Goal: Task Accomplishment & Management: Complete application form

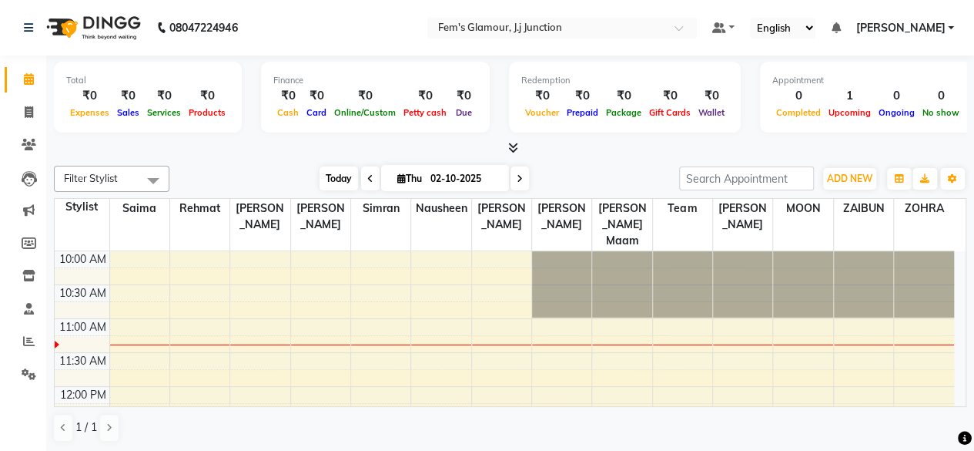
click at [331, 170] on span "Today" at bounding box center [339, 178] width 39 height 24
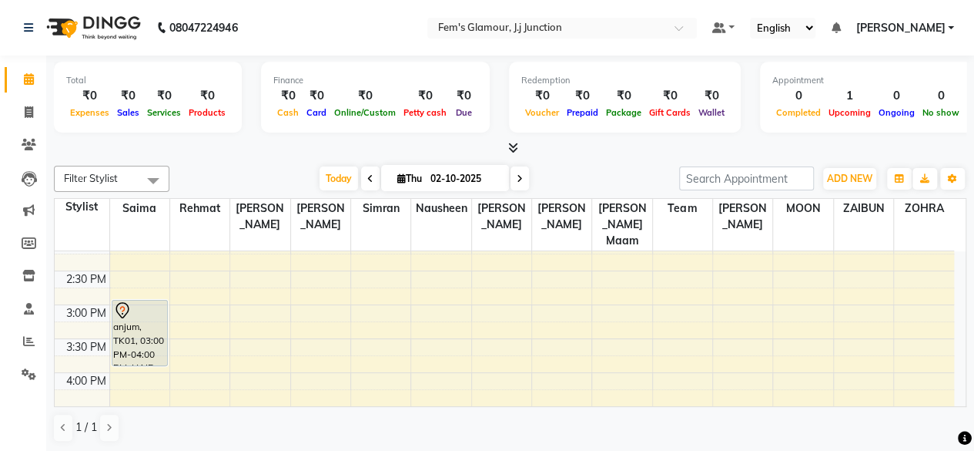
scroll to position [288, 0]
click at [36, 108] on span at bounding box center [28, 113] width 27 height 18
select select "4132"
select select "service"
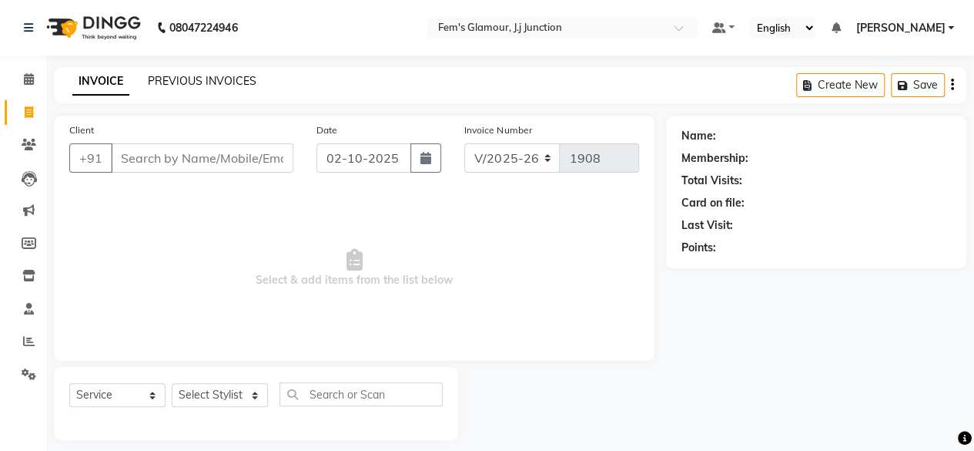
click at [166, 81] on link "PREVIOUS INVOICES" at bounding box center [202, 81] width 109 height 14
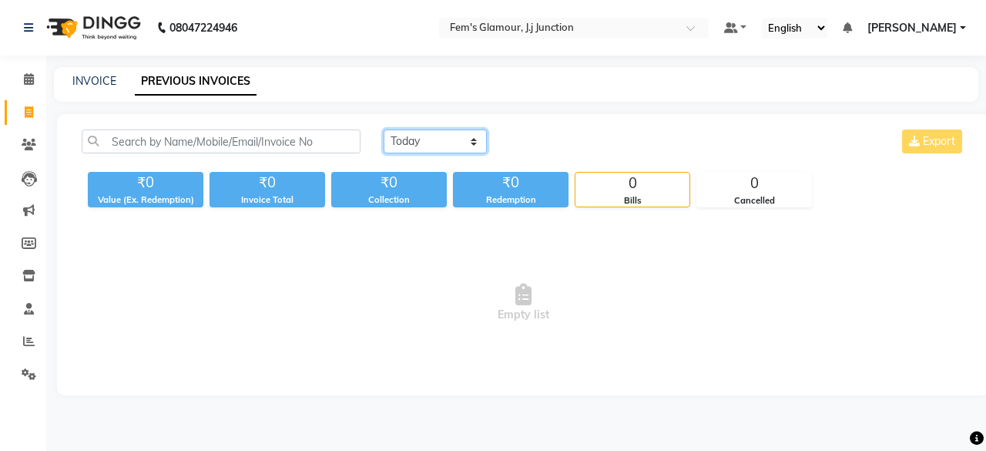
drag, startPoint x: 430, startPoint y: 142, endPoint x: 431, endPoint y: 176, distance: 34.7
click at [431, 176] on div "Today Yesterday Custom Range Export ₹0 Value (Ex. Redemption) ₹0 Invoice Total …" at bounding box center [523, 168] width 902 height 78
select select "yesterday"
click at [384, 129] on select "Today Yesterday Custom Range" at bounding box center [435, 141] width 103 height 24
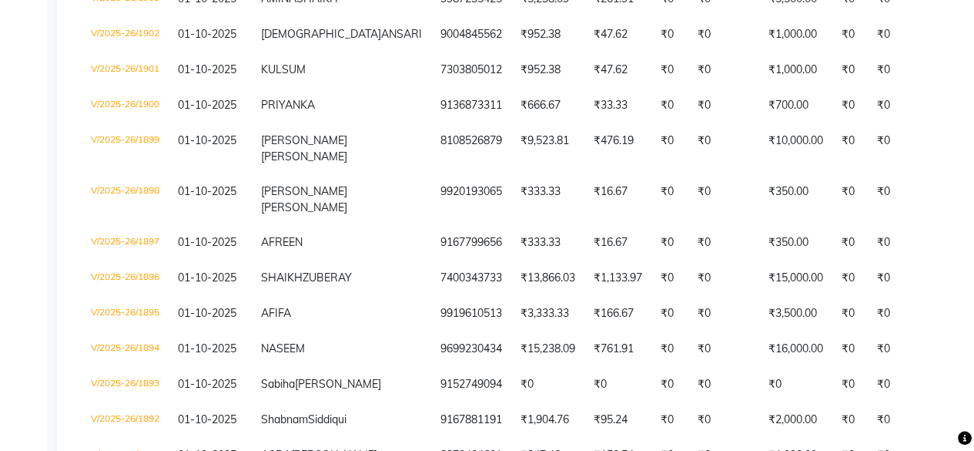
scroll to position [467, 0]
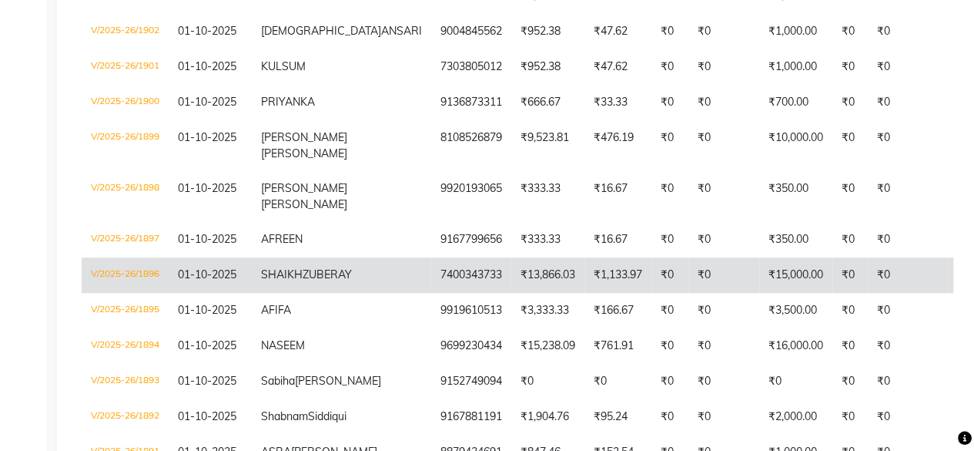
click at [833, 293] on td "₹0" at bounding box center [850, 274] width 35 height 35
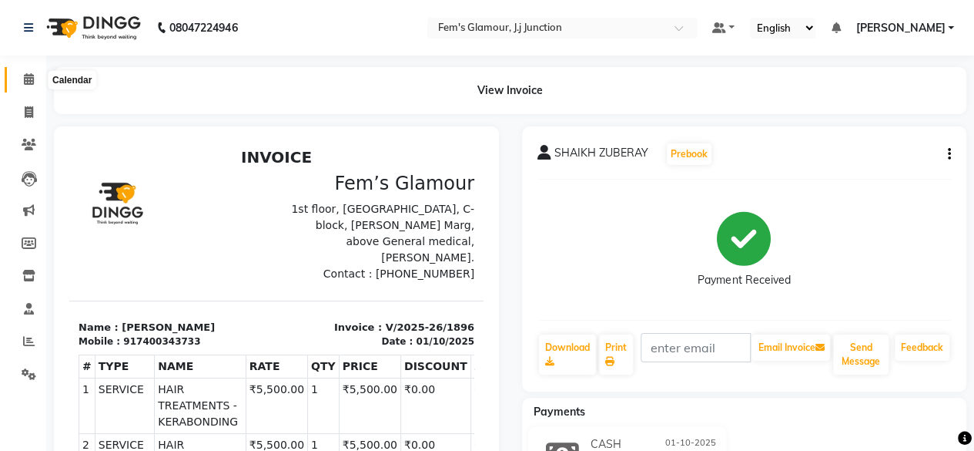
click at [24, 81] on icon at bounding box center [29, 79] width 10 height 12
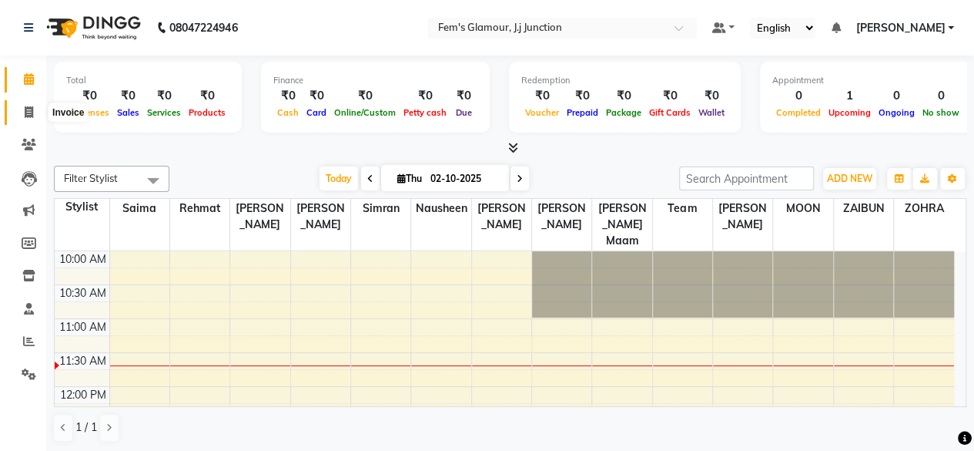
click at [20, 115] on span at bounding box center [28, 113] width 27 height 18
select select "4132"
select select "service"
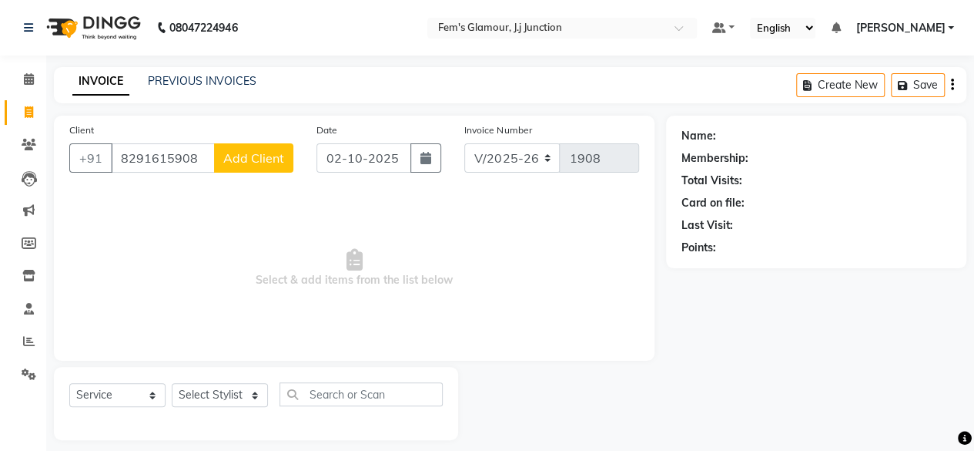
type input "8291615908"
click at [235, 159] on span "Add Client" at bounding box center [253, 157] width 61 height 15
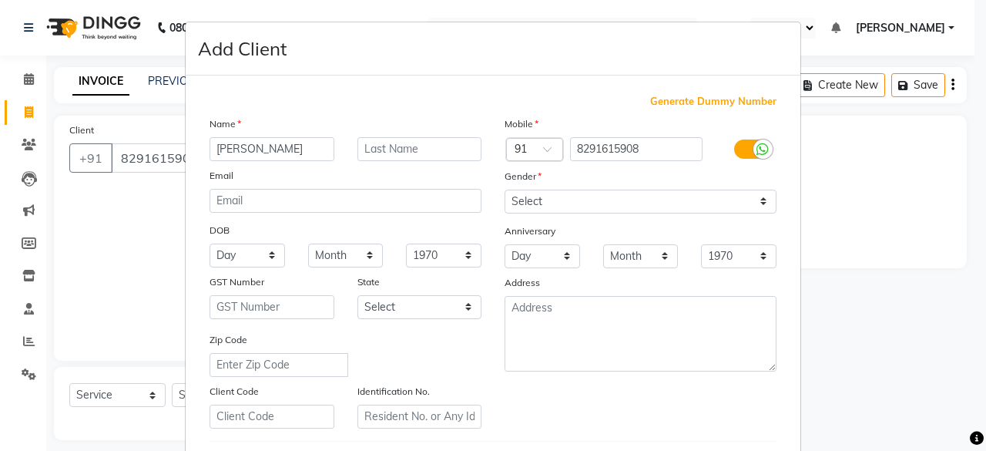
type input "[PERSON_NAME]"
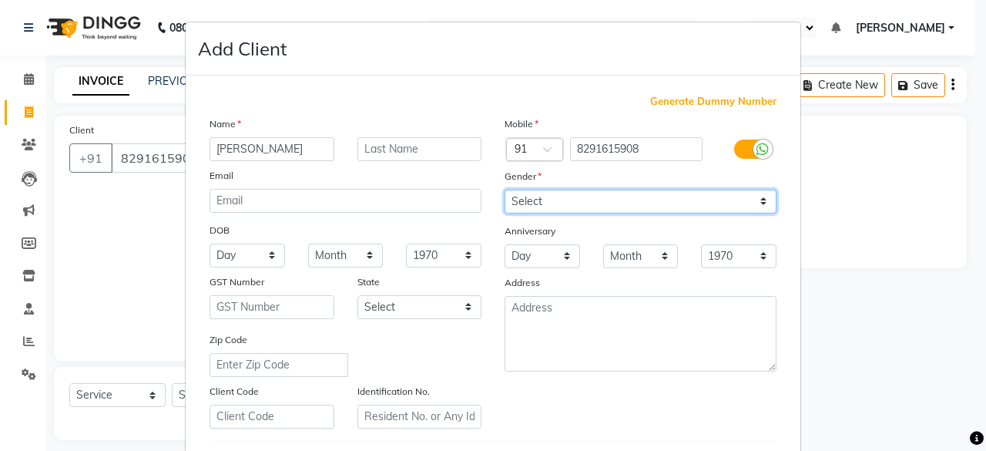
click at [704, 205] on select "Select [DEMOGRAPHIC_DATA] [DEMOGRAPHIC_DATA] Other Prefer Not To Say" at bounding box center [641, 201] width 272 height 24
select select "[DEMOGRAPHIC_DATA]"
click at [505, 189] on select "Select [DEMOGRAPHIC_DATA] [DEMOGRAPHIC_DATA] Other Prefer Not To Say" at bounding box center [641, 201] width 272 height 24
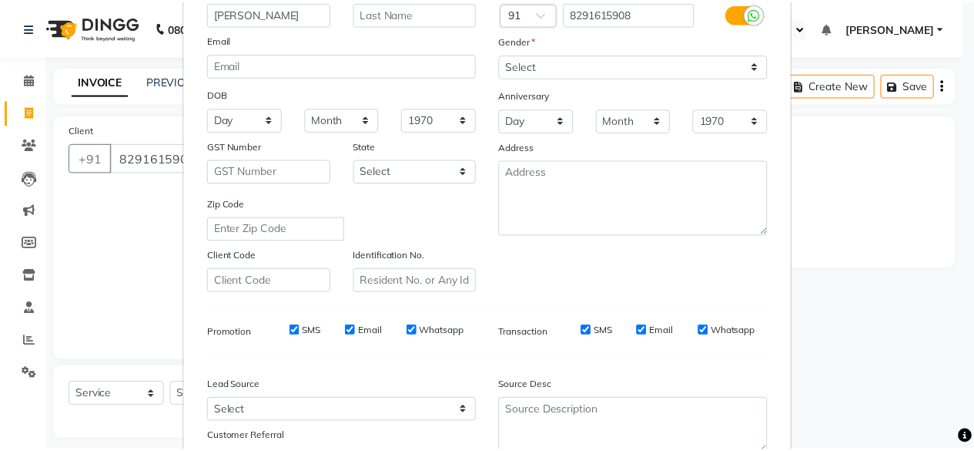
scroll to position [257, 0]
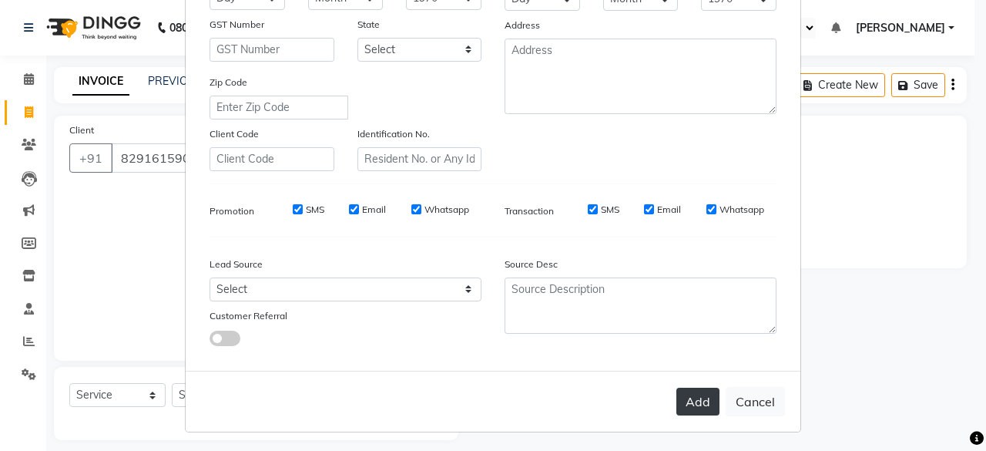
click at [709, 402] on button "Add" at bounding box center [697, 401] width 43 height 28
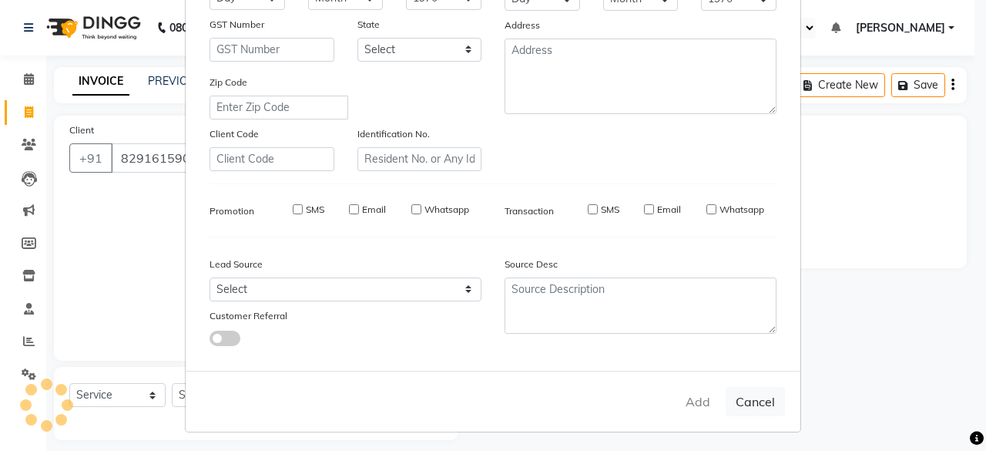
select select
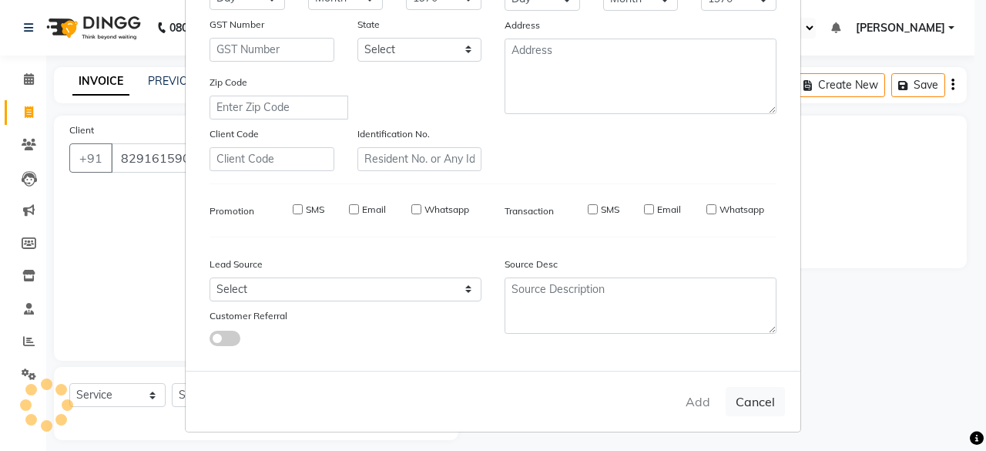
select select
checkbox input "false"
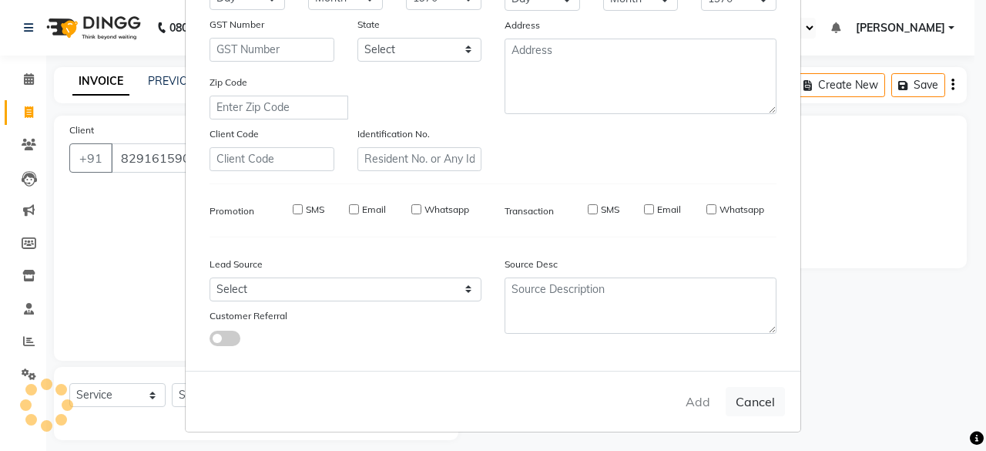
checkbox input "false"
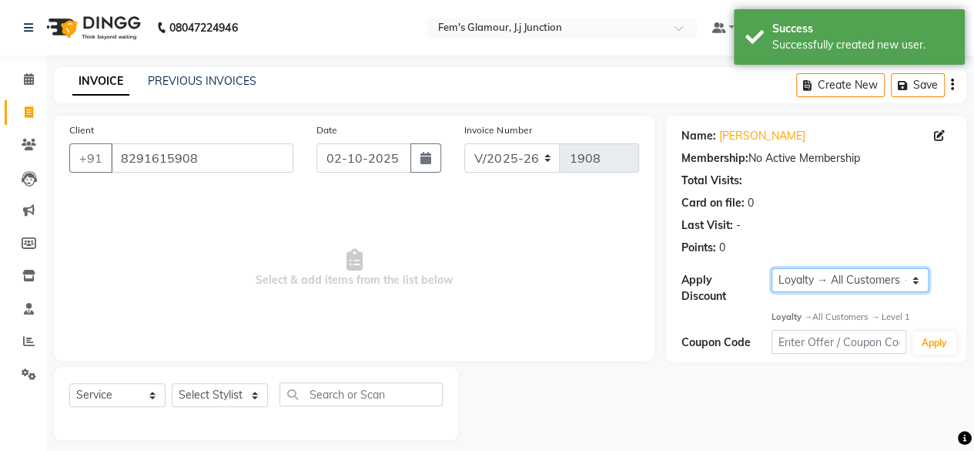
drag, startPoint x: 823, startPoint y: 277, endPoint x: 818, endPoint y: 312, distance: 35.8
click at [818, 312] on div "Name: [PERSON_NAME] Membership: No Active Membership Total Visits: Card on file…" at bounding box center [816, 239] width 300 height 246
select select "0:"
click at [772, 268] on select "Select Loyalty → All Customers → Level 1" at bounding box center [850, 280] width 157 height 24
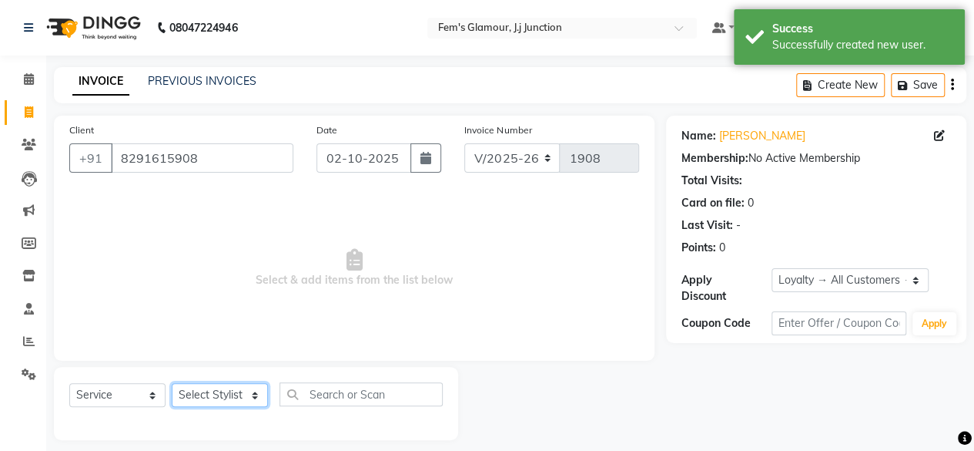
click at [245, 393] on select "Select Stylist fatima maam [PERSON_NAME] [PERSON_NAME] maam MOON Nagma Nasreen …" at bounding box center [220, 395] width 96 height 24
select select "21533"
click at [172, 383] on select "Select Stylist fatima maam [PERSON_NAME] [PERSON_NAME] maam MOON Nagma Nasreen …" at bounding box center [220, 395] width 96 height 24
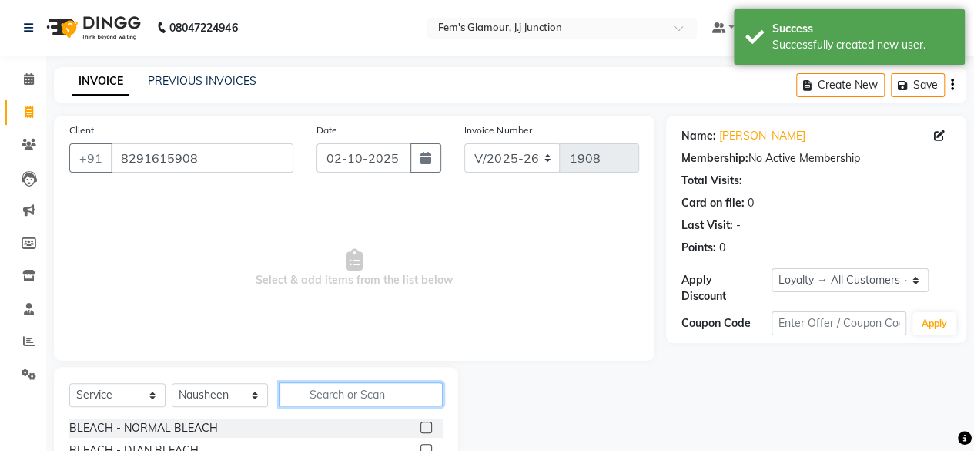
click at [357, 390] on input "text" at bounding box center [361, 394] width 163 height 24
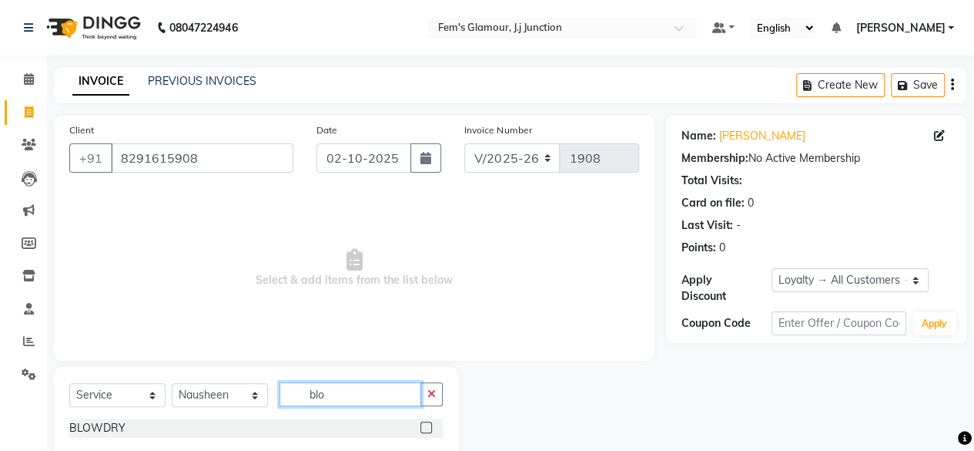
type input "blo"
click at [428, 424] on label at bounding box center [427, 427] width 12 height 12
click at [428, 424] on input "checkbox" at bounding box center [426, 428] width 10 height 10
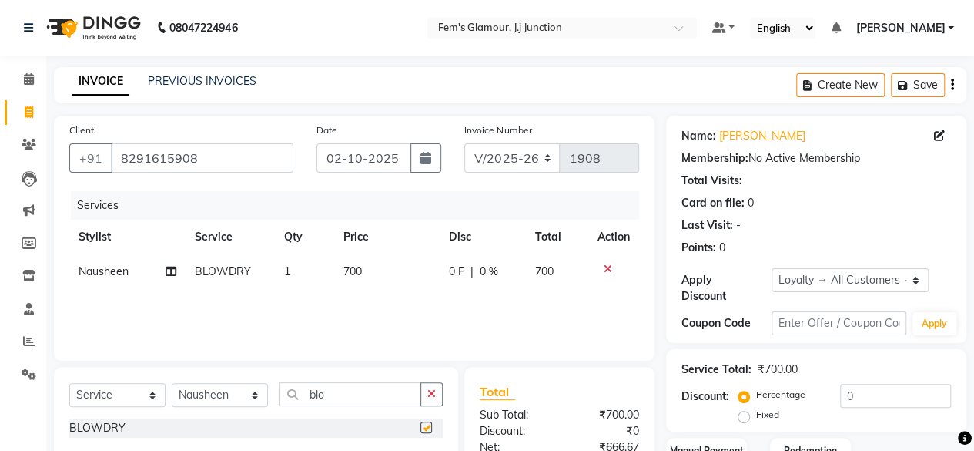
checkbox input "false"
click at [353, 269] on span "700" at bounding box center [353, 271] width 18 height 14
select select "21533"
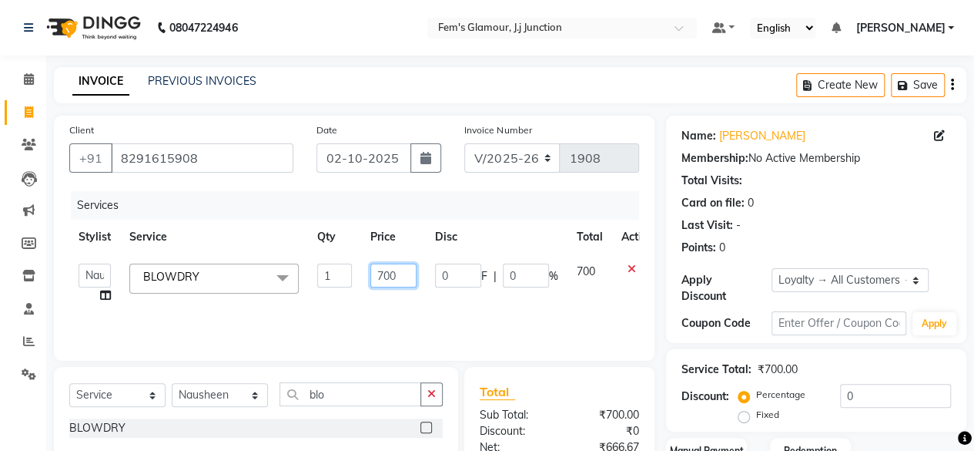
click at [389, 283] on input "700" at bounding box center [394, 275] width 46 height 24
type input "850"
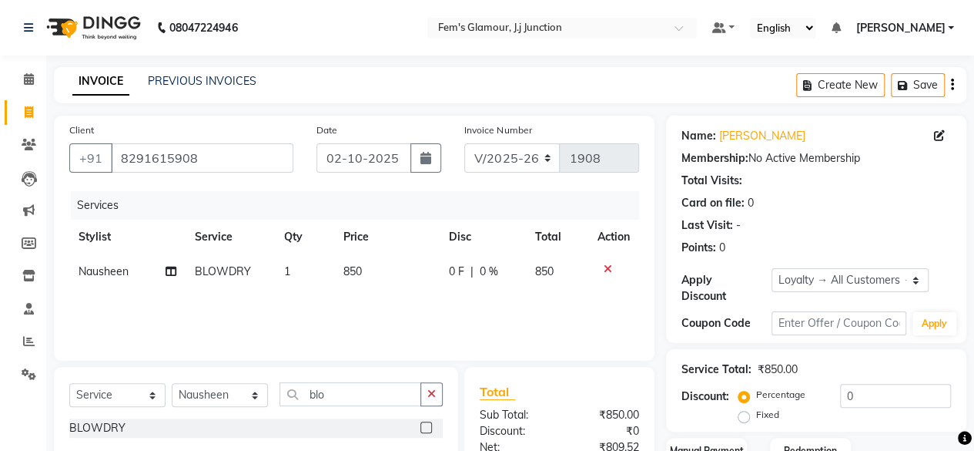
click at [479, 311] on div "Services Stylist Service Qty Price Disc Total Action Nausheen BLOWDRY 1 850 0 F…" at bounding box center [354, 268] width 570 height 154
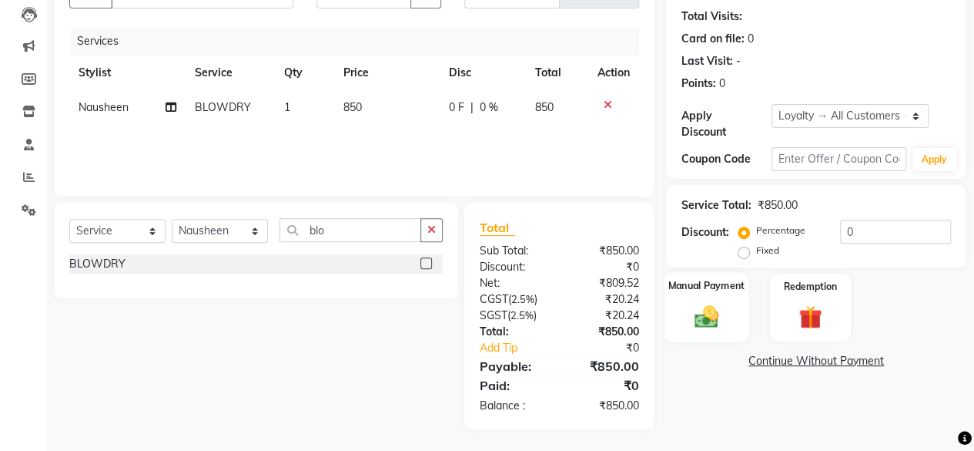
click at [712, 317] on img at bounding box center [706, 316] width 39 height 28
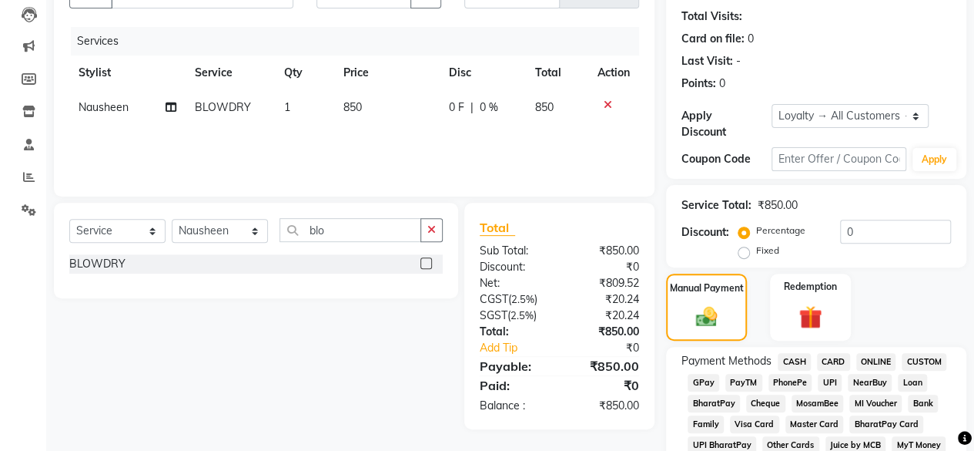
click at [697, 378] on span "GPay" at bounding box center [704, 383] width 32 height 18
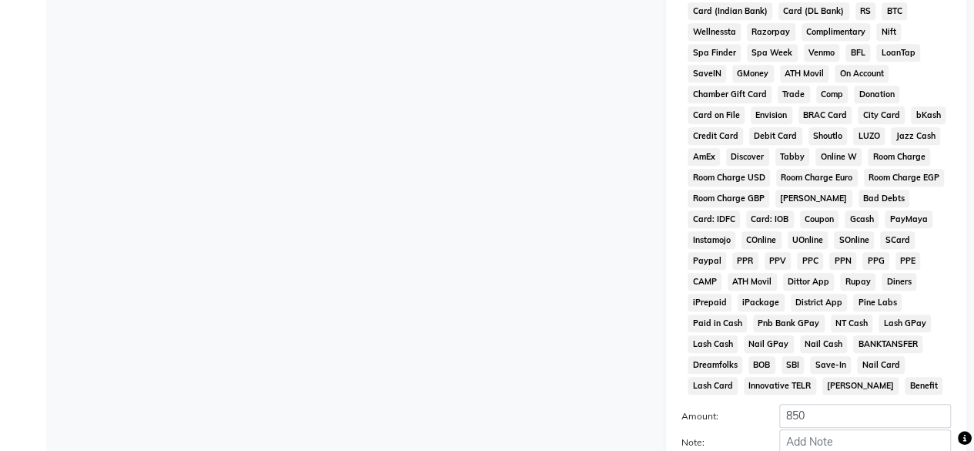
scroll to position [812, 0]
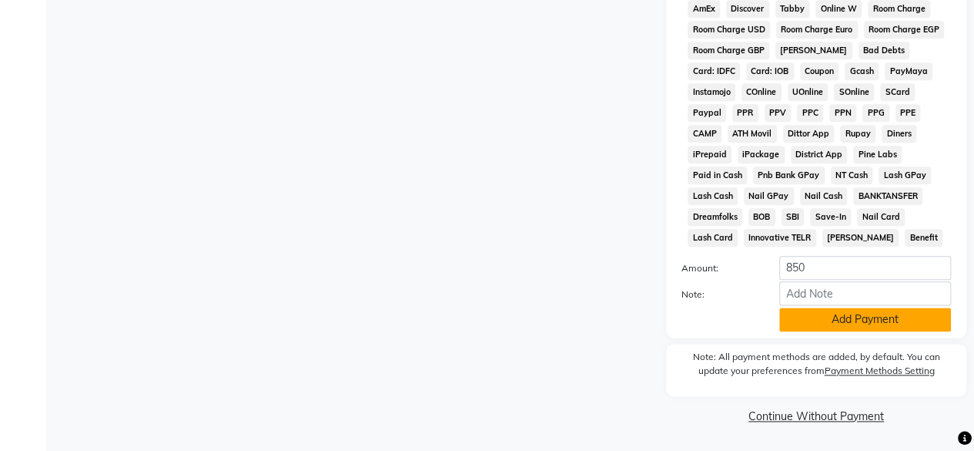
click at [872, 317] on button "Add Payment" at bounding box center [866, 319] width 172 height 24
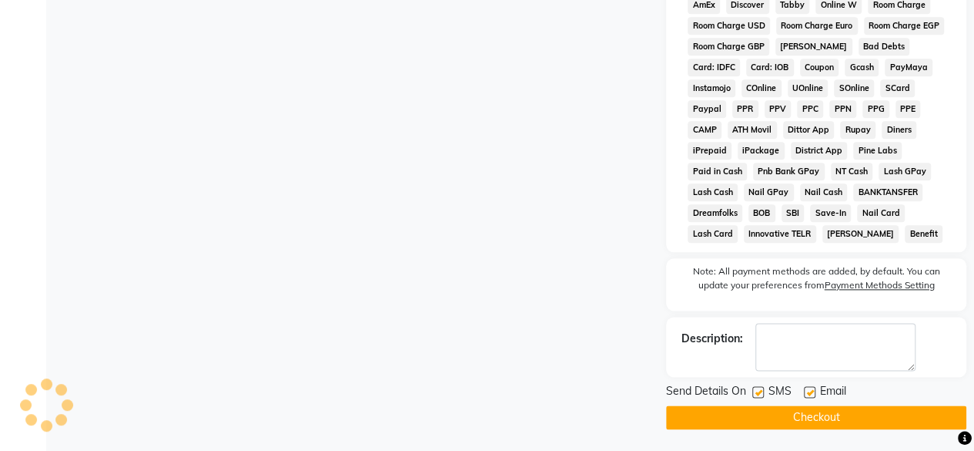
click at [786, 421] on button "Checkout" at bounding box center [816, 417] width 300 height 24
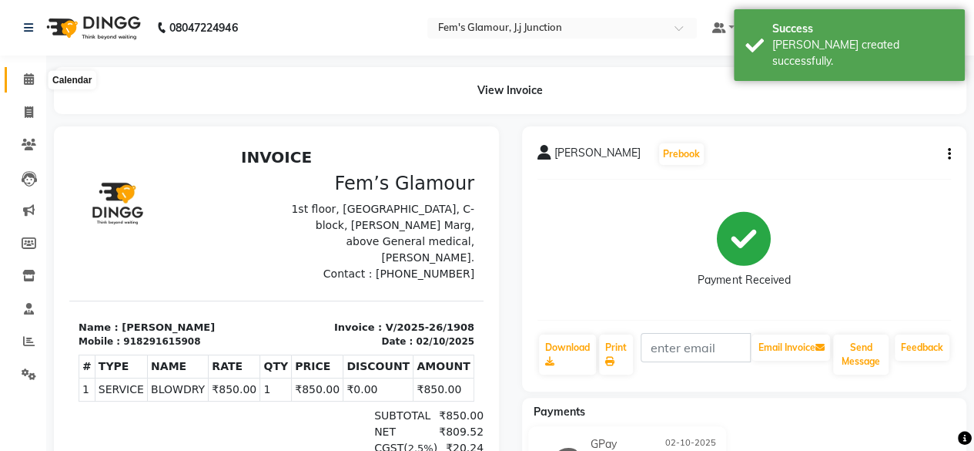
click at [32, 82] on icon at bounding box center [29, 79] width 10 height 12
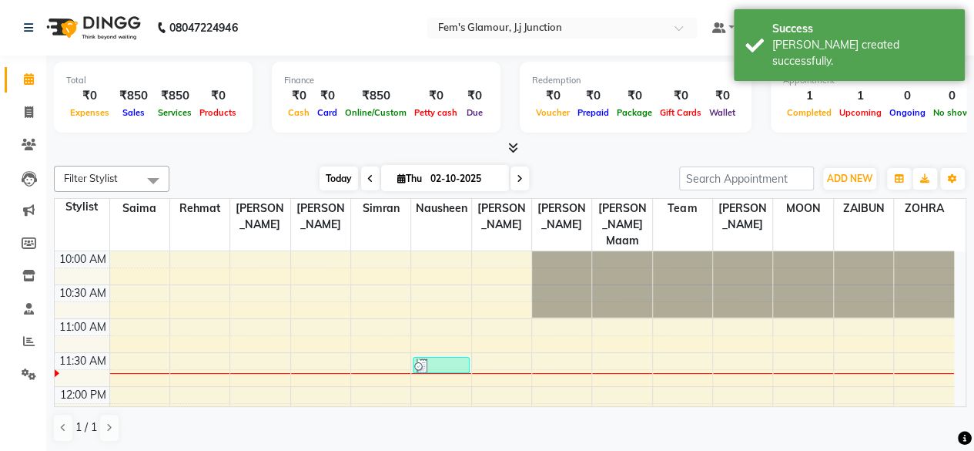
click at [329, 183] on span "Today" at bounding box center [339, 178] width 39 height 24
